Goal: Check status: Check status

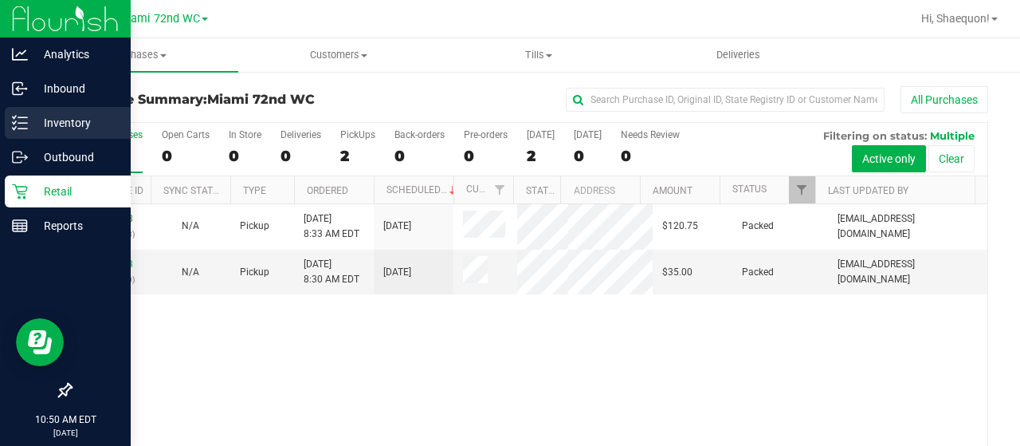
click at [26, 117] on line at bounding box center [22, 117] width 9 height 0
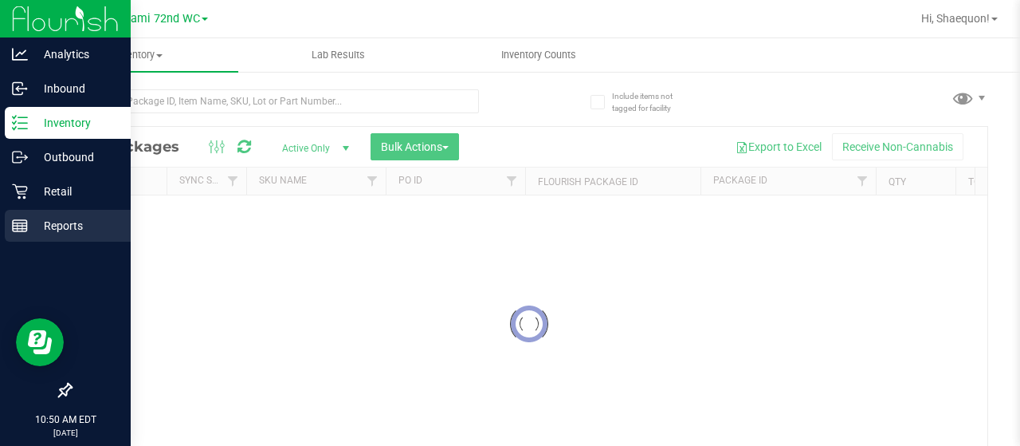
click at [80, 231] on p "Reports" at bounding box center [76, 225] width 96 height 19
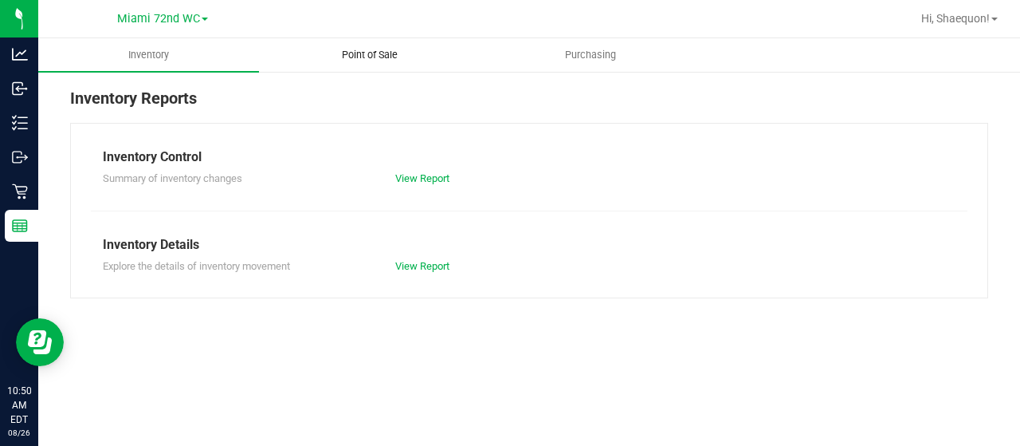
click at [356, 58] on span "Point of Sale" at bounding box center [369, 55] width 99 height 14
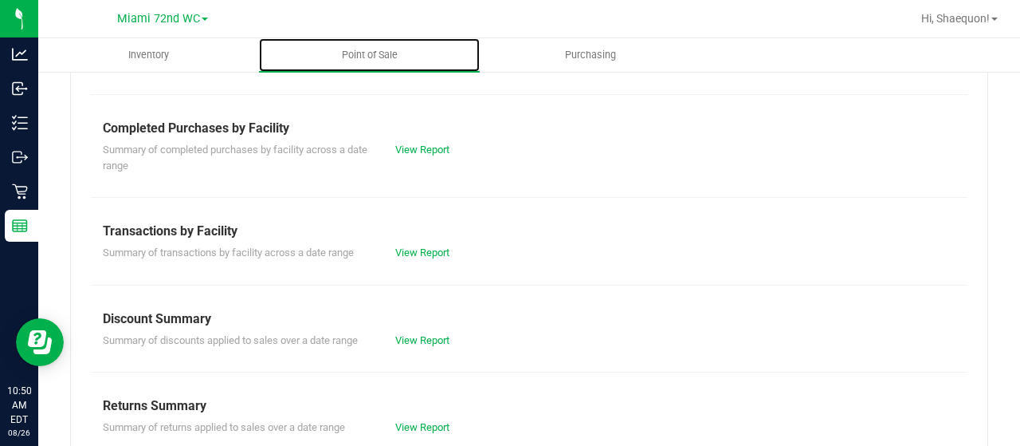
scroll to position [393, 0]
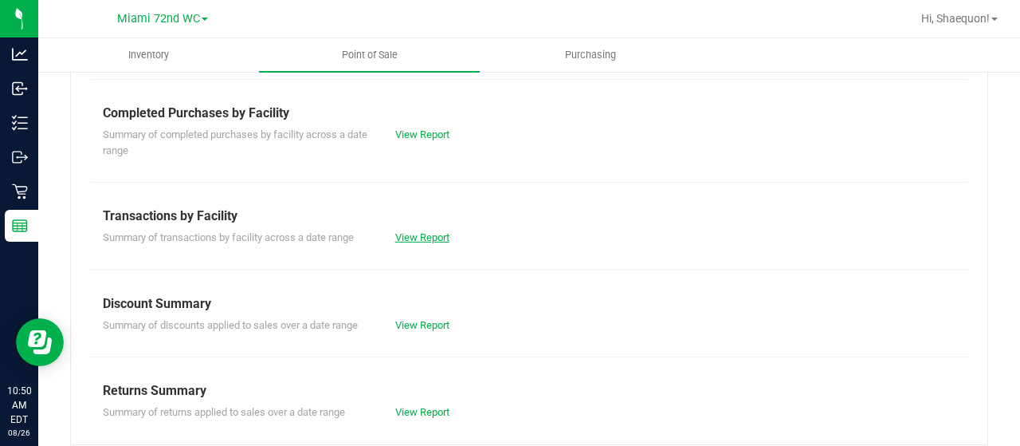
click at [438, 231] on link "View Report" at bounding box center [422, 237] width 54 height 12
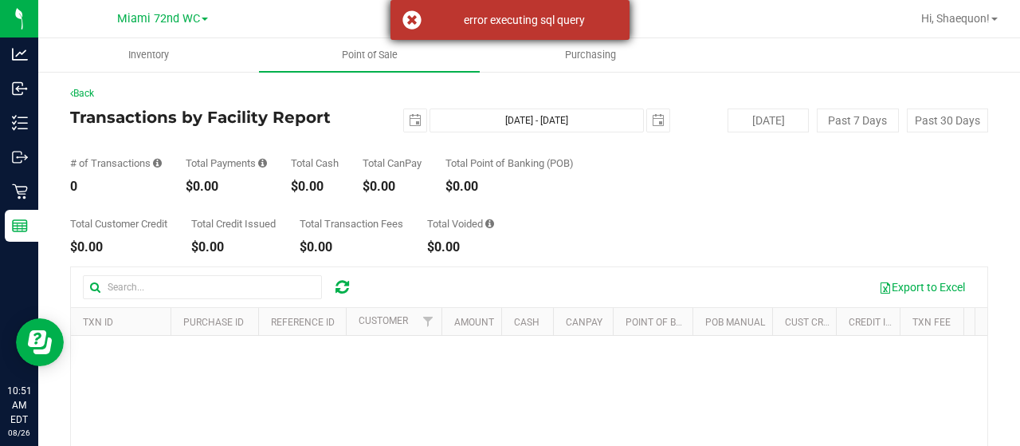
click at [413, 24] on div "error executing sql query" at bounding box center [510, 20] width 239 height 40
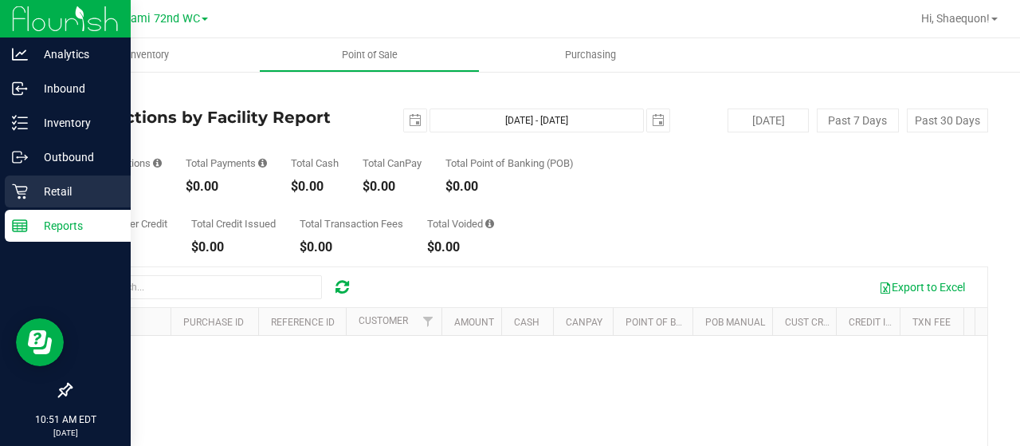
click at [29, 198] on p "Retail" at bounding box center [76, 191] width 96 height 19
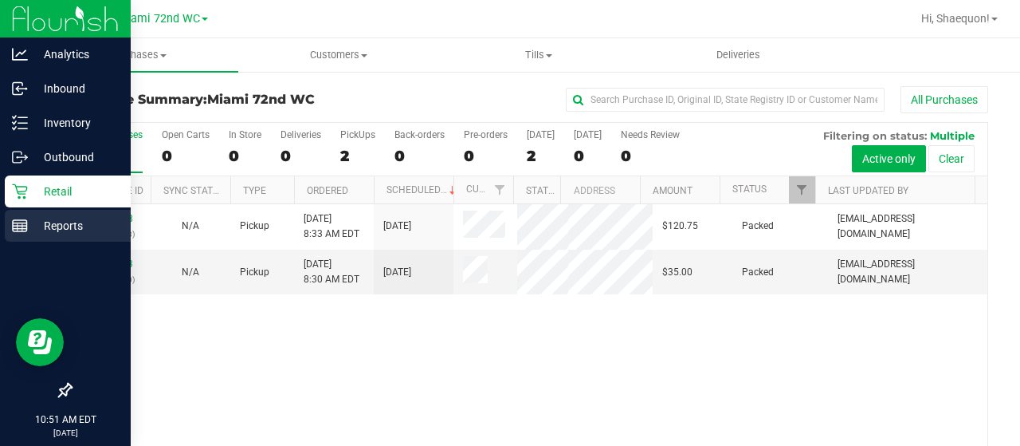
click at [57, 230] on p "Reports" at bounding box center [76, 225] width 96 height 19
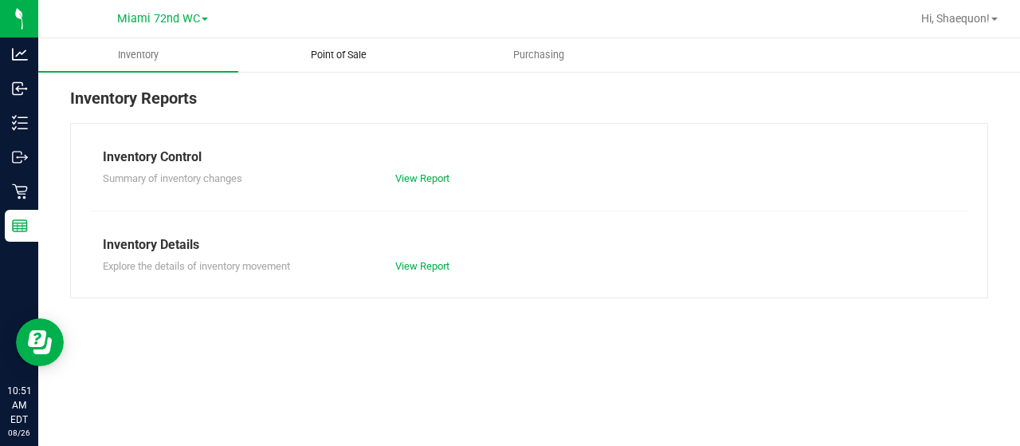
click at [332, 45] on uib-tab-heading "Point of Sale" at bounding box center [338, 55] width 198 height 32
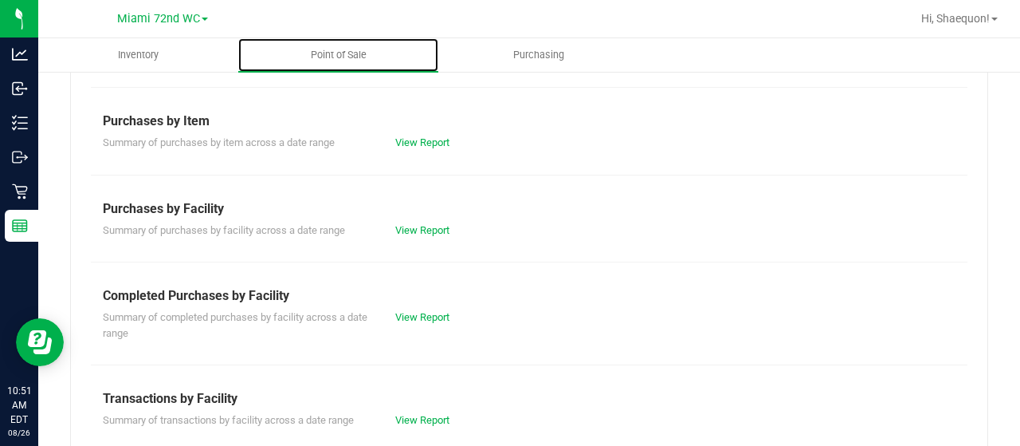
scroll to position [223, 0]
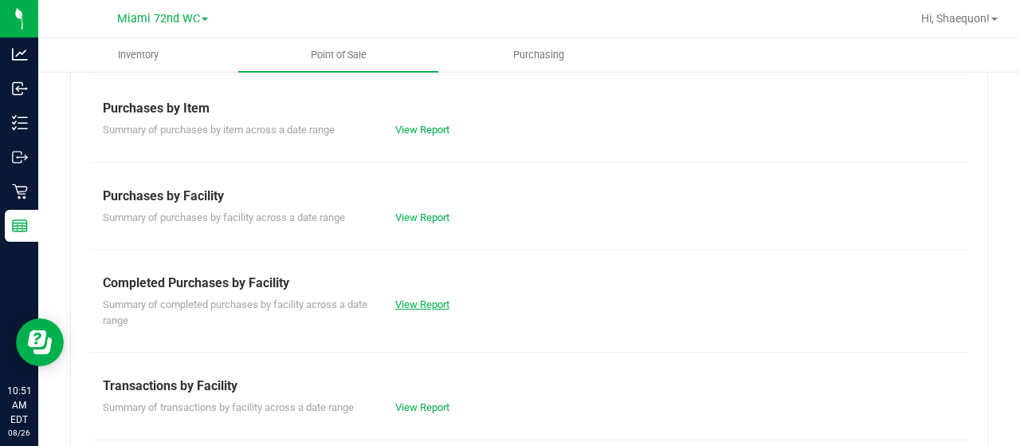
click at [421, 299] on link "View Report" at bounding box center [422, 304] width 54 height 12
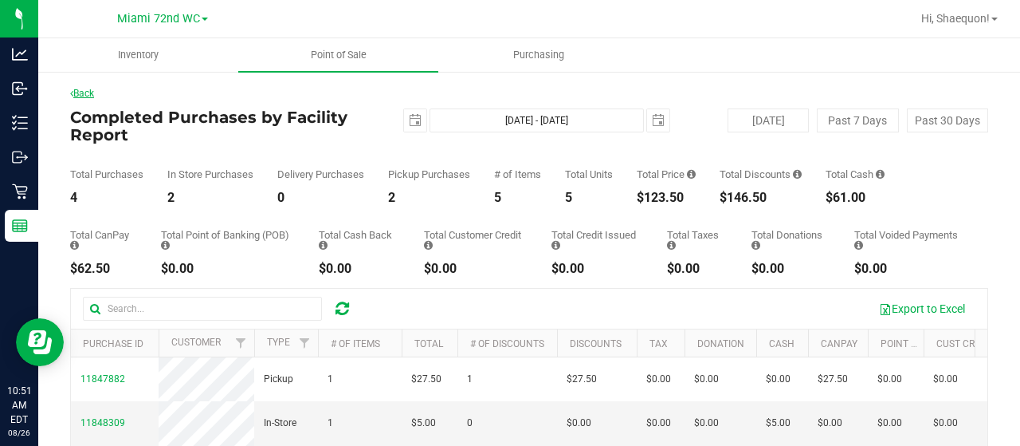
click at [78, 94] on link "Back" at bounding box center [82, 93] width 24 height 11
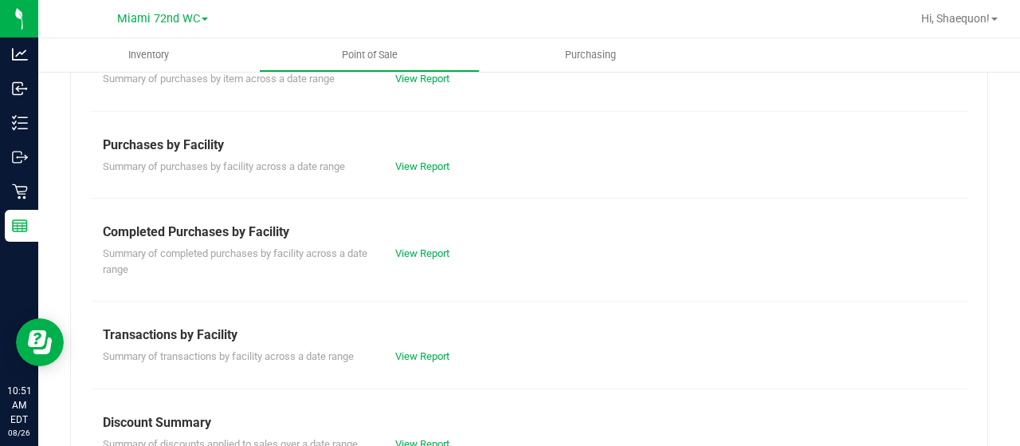
scroll to position [282, 0]
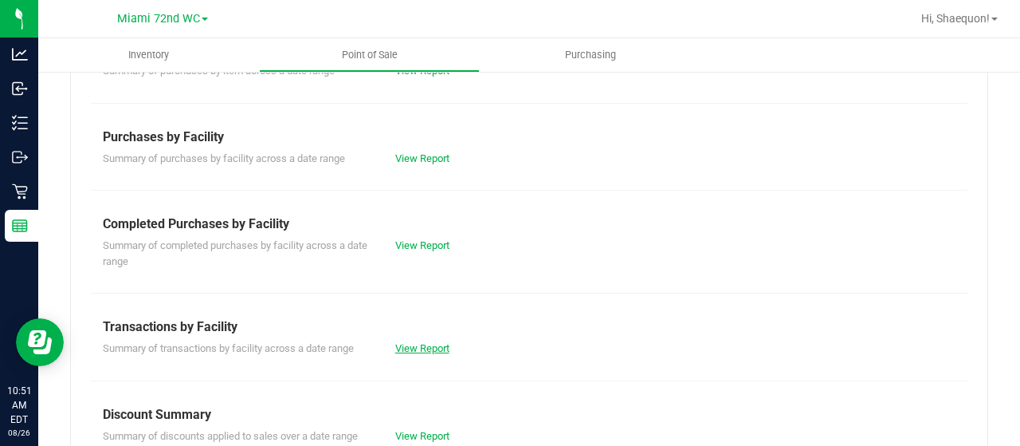
click at [425, 344] on link "View Report" at bounding box center [422, 348] width 54 height 12
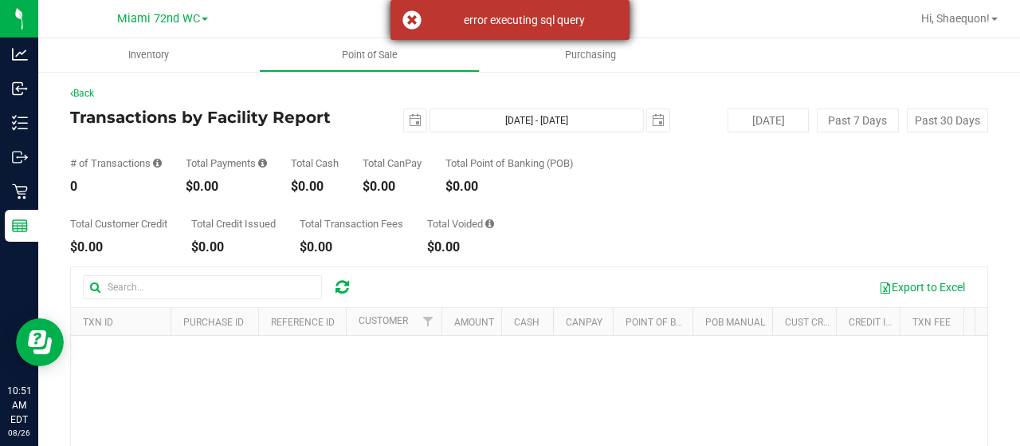
click at [414, 16] on div "error executing sql query" at bounding box center [510, 20] width 239 height 40
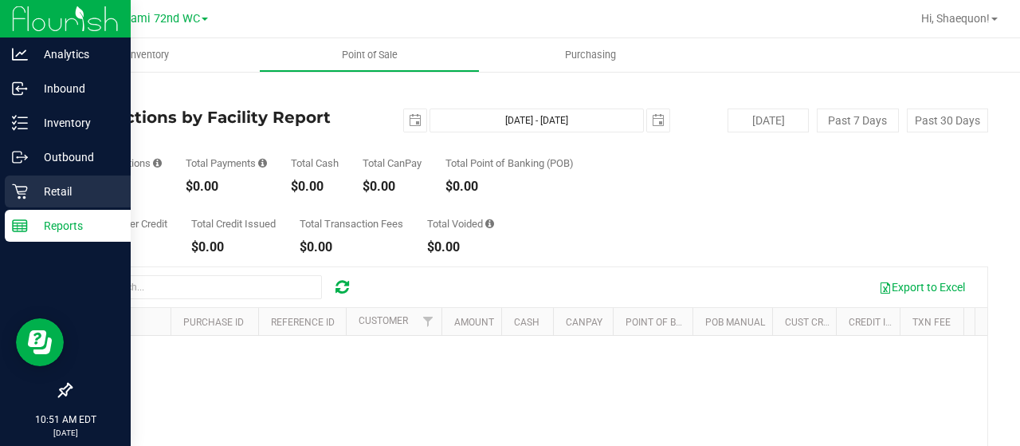
click at [25, 202] on div "Retail" at bounding box center [68, 191] width 126 height 32
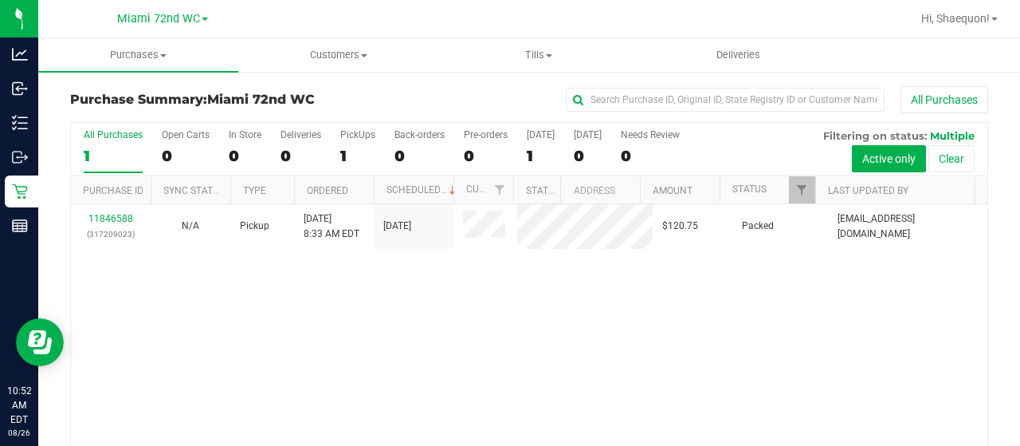
click at [367, 320] on div "11846588 (317209023) N/A Pickup [DATE] 8:33 AM EDT 8/26/2025 $120.75 Packed [EM…" at bounding box center [529, 344] width 917 height 281
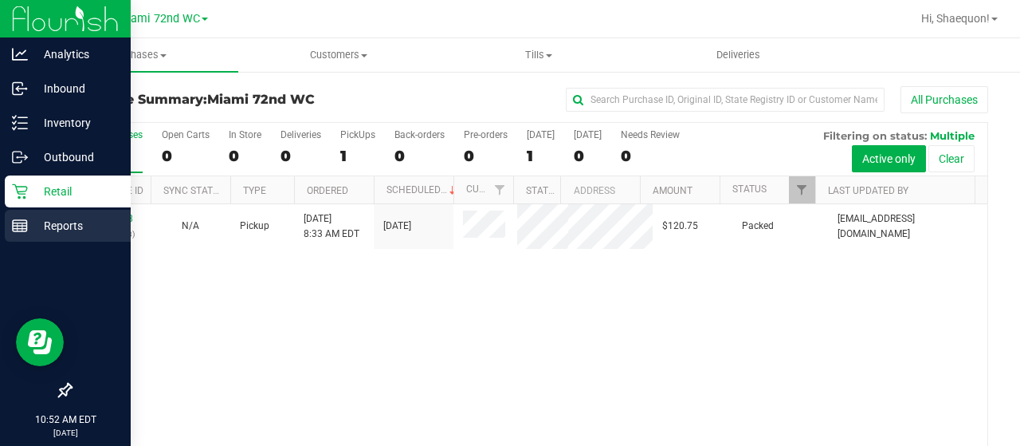
click at [65, 218] on p "Reports" at bounding box center [76, 225] width 96 height 19
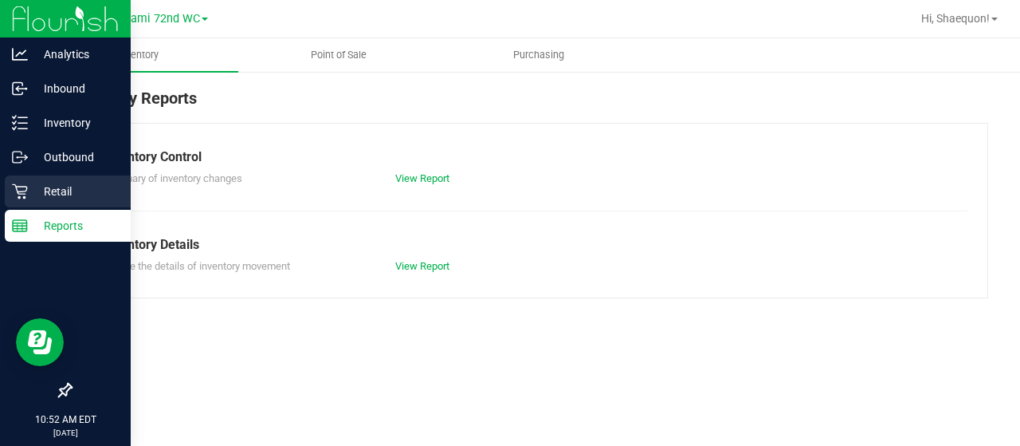
click at [62, 193] on p "Retail" at bounding box center [76, 191] width 96 height 19
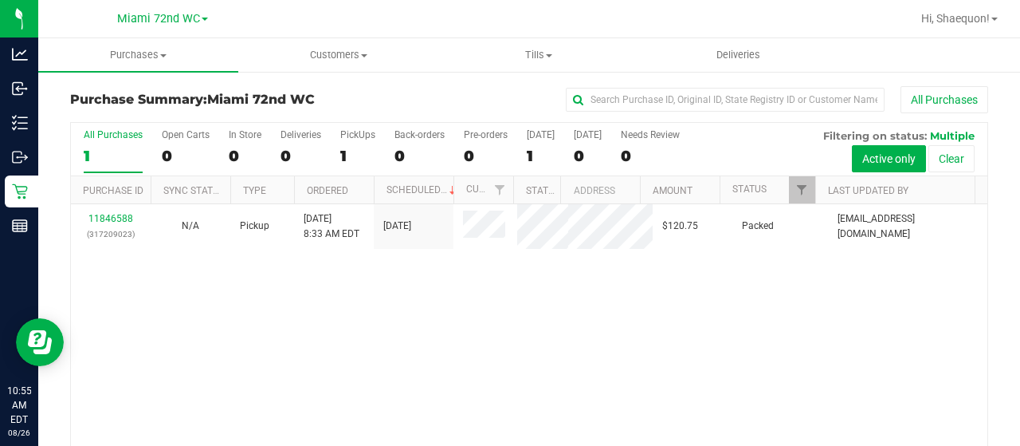
click at [400, 352] on div "11846588 (317209023) N/A Pickup [DATE] 8:33 AM EDT 8/26/2025 $120.75 Packed [EM…" at bounding box center [529, 344] width 917 height 281
click at [400, 392] on div "11846588 (317209023) N/A Pickup [DATE] 8:33 AM EDT 8/26/2025 $120.75 Packed [EM…" at bounding box center [529, 344] width 917 height 281
click at [595, 348] on div "11846588 (317209023) N/A Pickup [DATE] 8:33 AM EDT 8/26/2025 $120.75 Packed [EM…" at bounding box center [529, 344] width 917 height 281
click at [421, 363] on div "11846588 (317209023) N/A Pickup [DATE] 8:33 AM EDT 8/26/2025 $120.75 Packed [EM…" at bounding box center [529, 344] width 917 height 281
